Goal: Find specific page/section: Find specific page/section

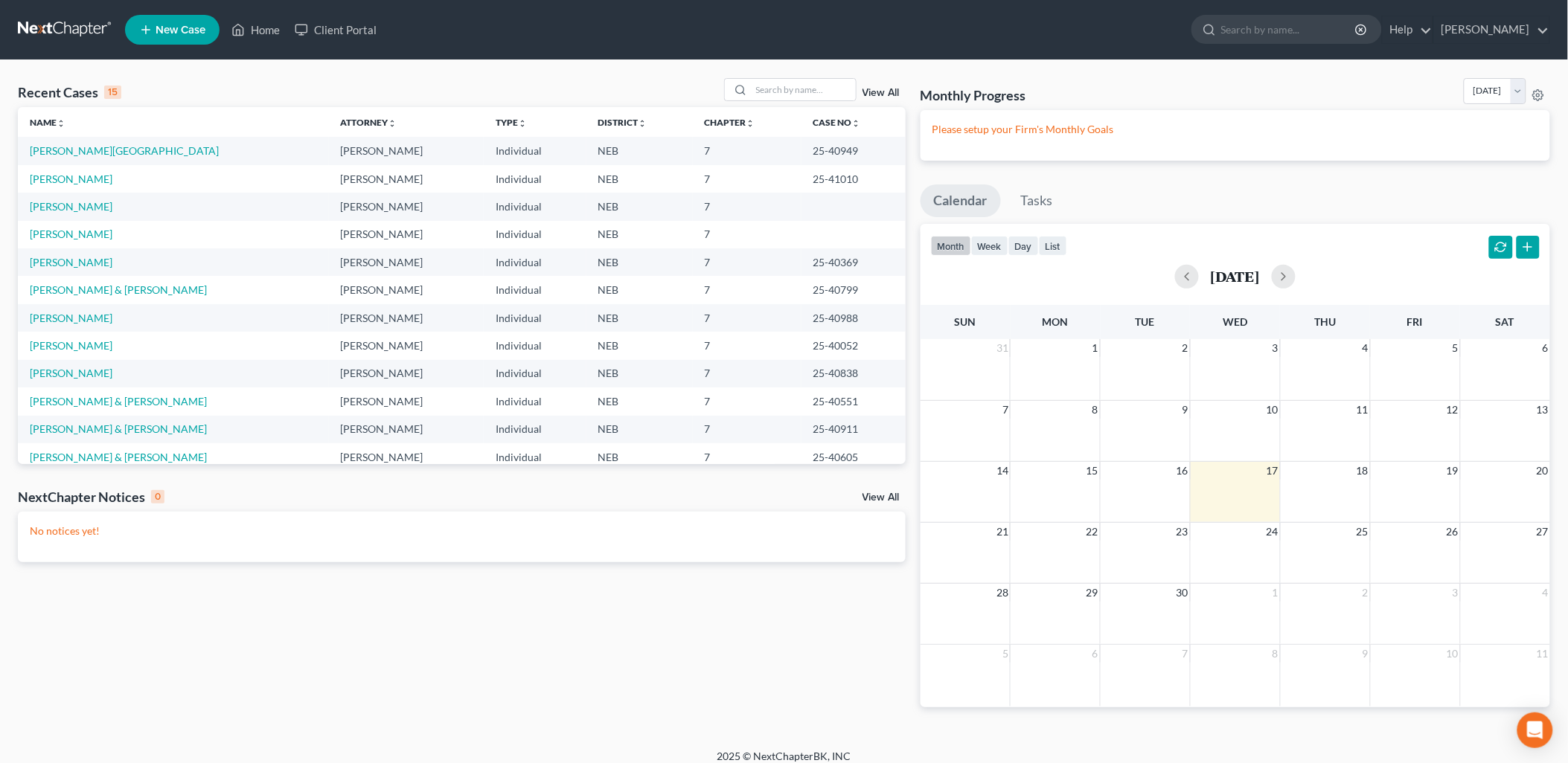
click at [236, 657] on div "Recent Cases 15 View All Name unfold_more expand_more expand_less Attorney unfo…" at bounding box center [461, 404] width 902 height 653
click at [724, 640] on div "Recent Cases 15 View All Name unfold_more expand_more expand_less Attorney unfo…" at bounding box center [461, 404] width 902 height 653
click at [80, 175] on link "[PERSON_NAME]" at bounding box center [70, 179] width 82 height 13
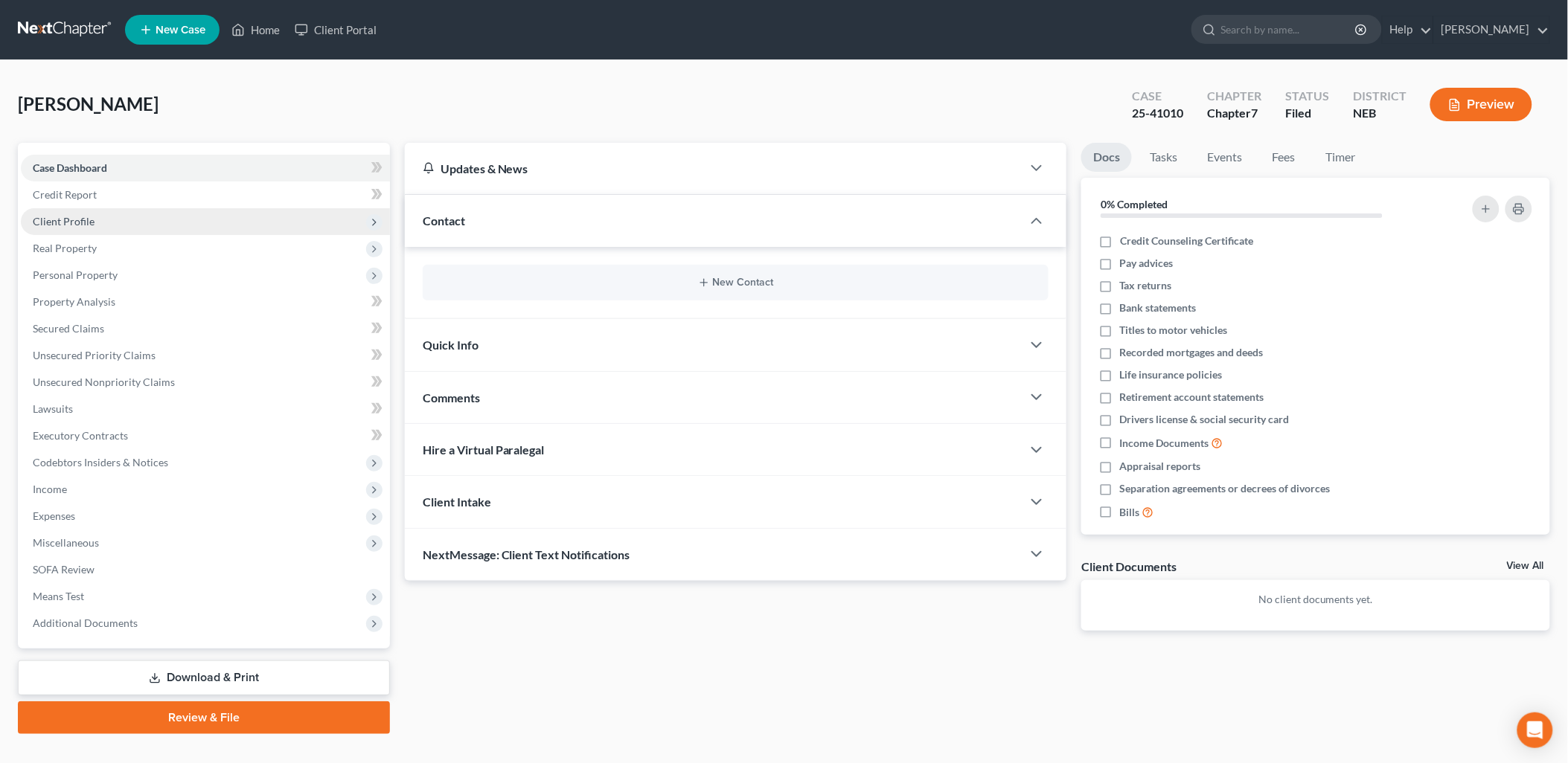
click at [76, 219] on span "Client Profile" at bounding box center [64, 221] width 62 height 13
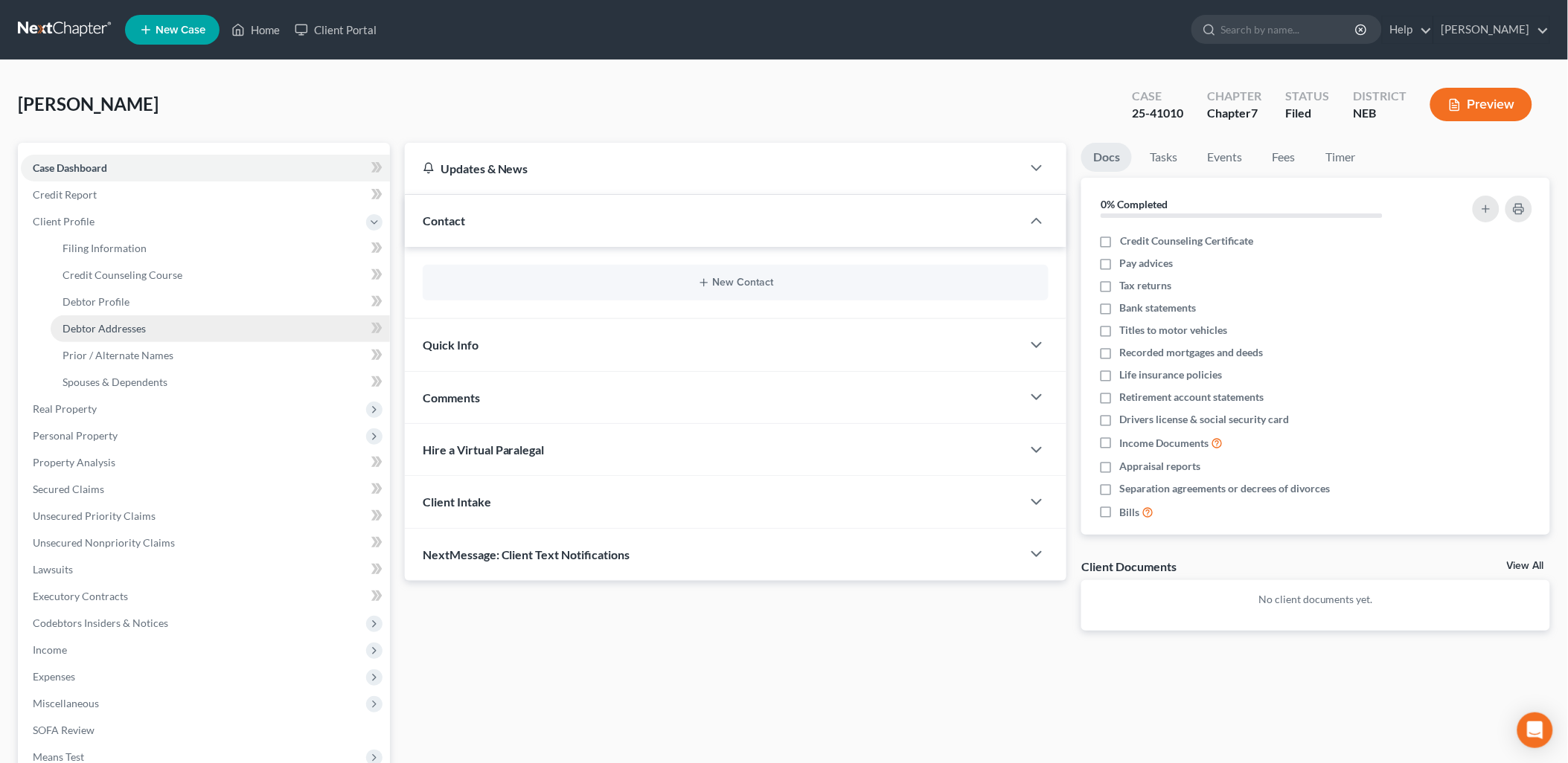
click at [82, 324] on span "Debtor Addresses" at bounding box center [104, 328] width 83 height 13
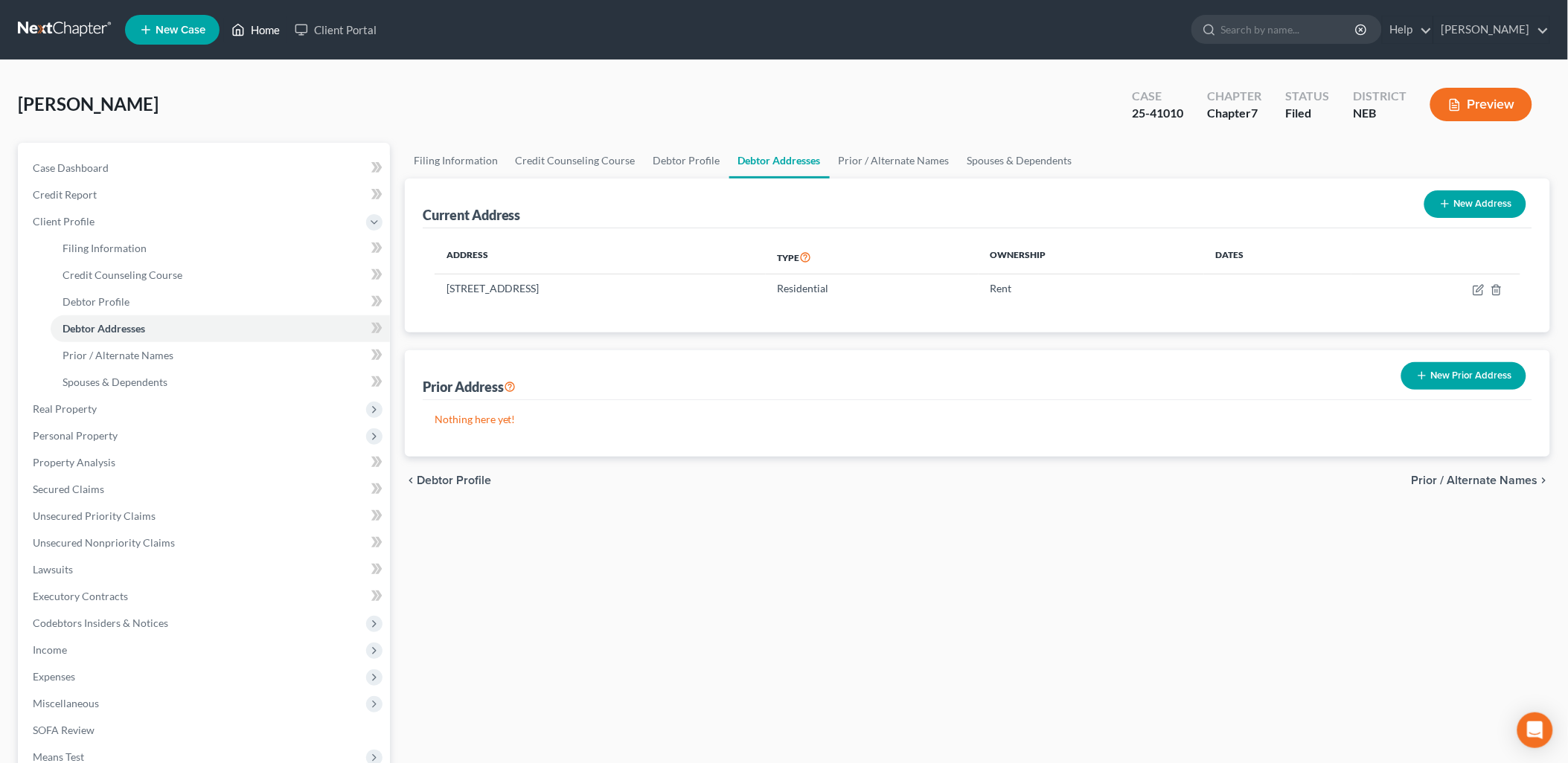
drag, startPoint x: 275, startPoint y: 35, endPoint x: 241, endPoint y: 151, distance: 120.9
click at [275, 35] on link "Home" at bounding box center [255, 30] width 63 height 27
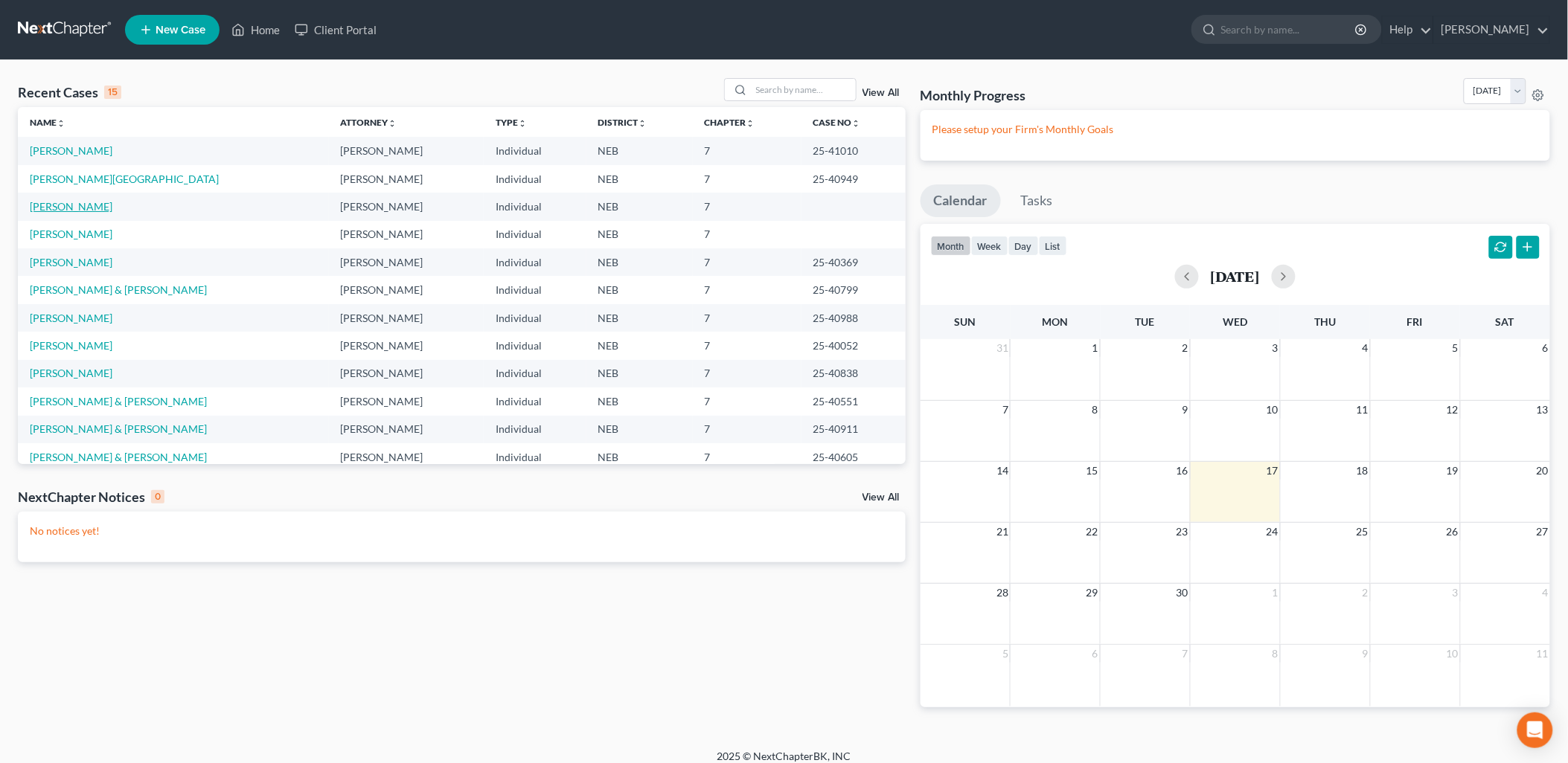
click at [60, 206] on link "[PERSON_NAME]" at bounding box center [70, 206] width 82 height 13
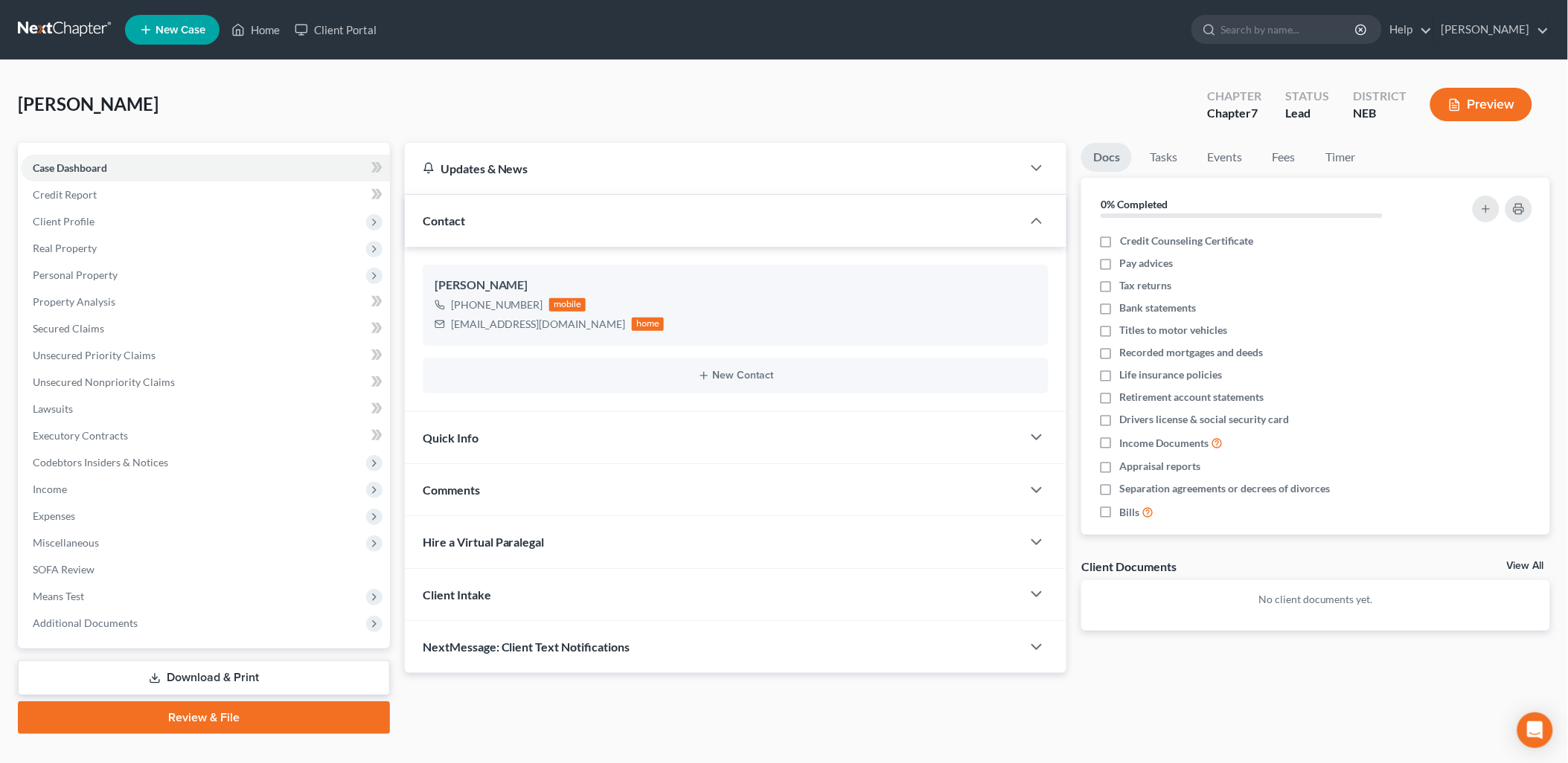
click at [1169, 682] on div "Updates & News × [US_STATE] District Notes: Take a look at NextChapter's Distri…" at bounding box center [977, 438] width 1160 height 591
